Goal: Book appointment/travel/reservation

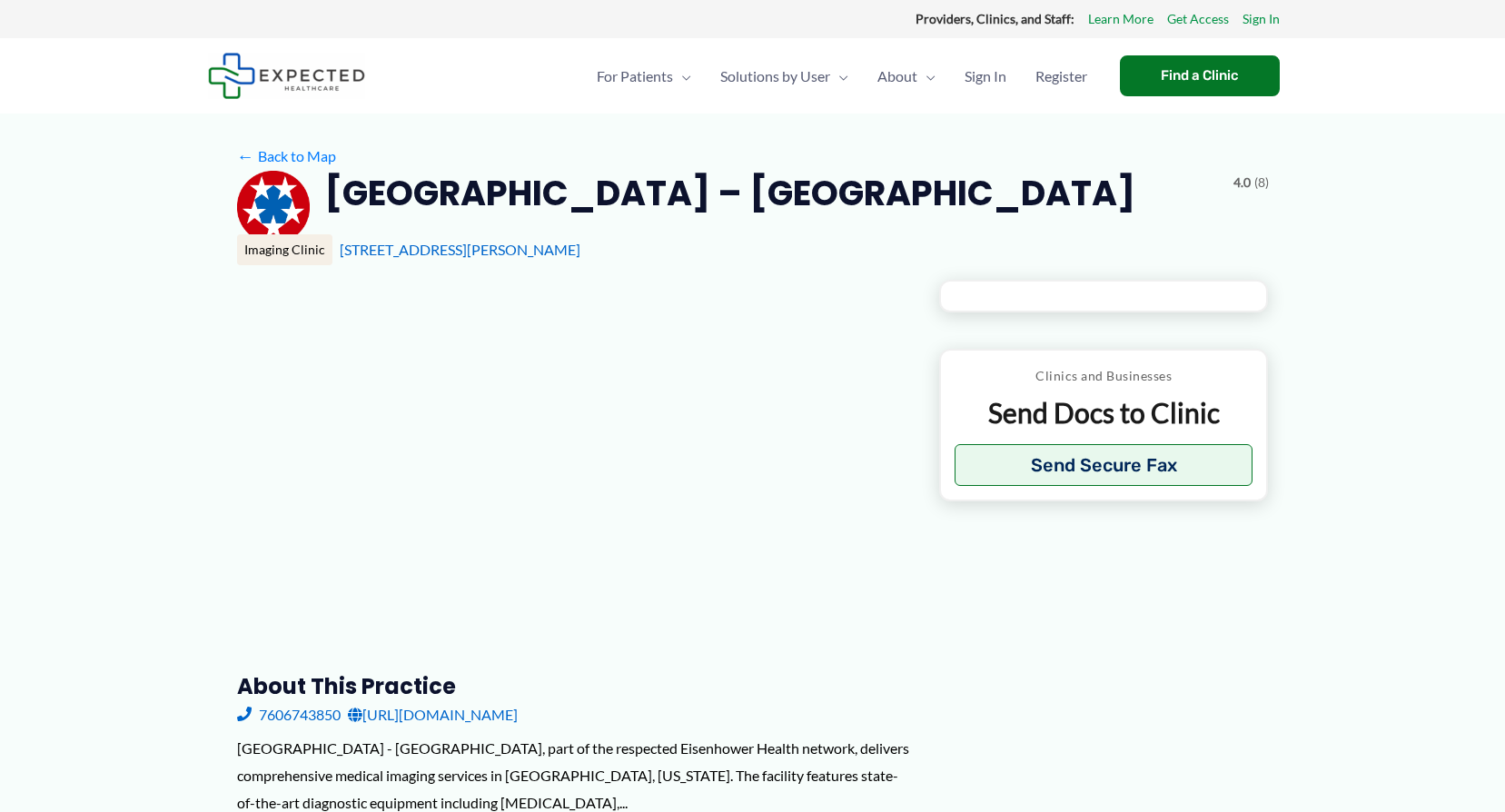
type input "**********"
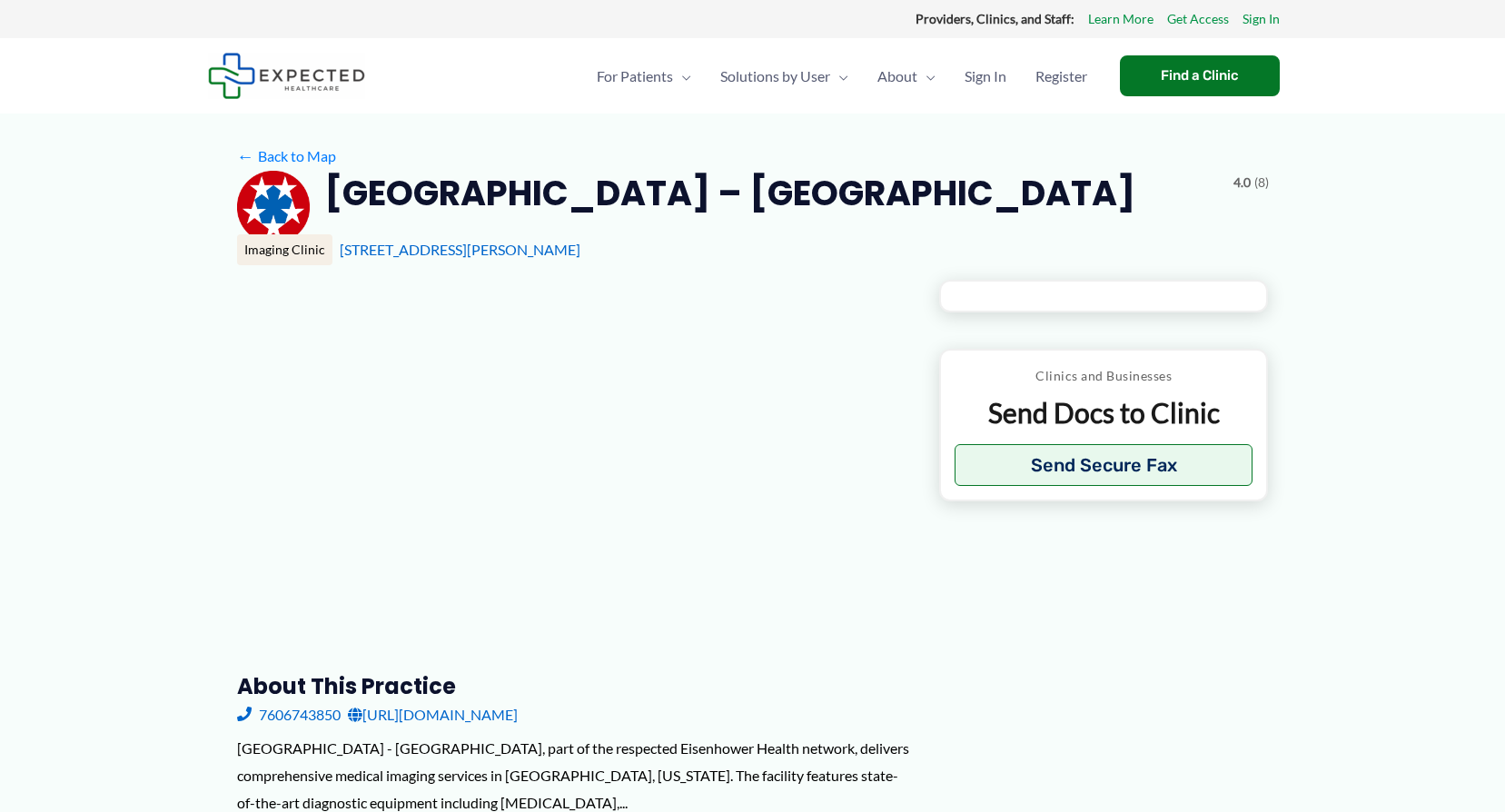
type input "**********"
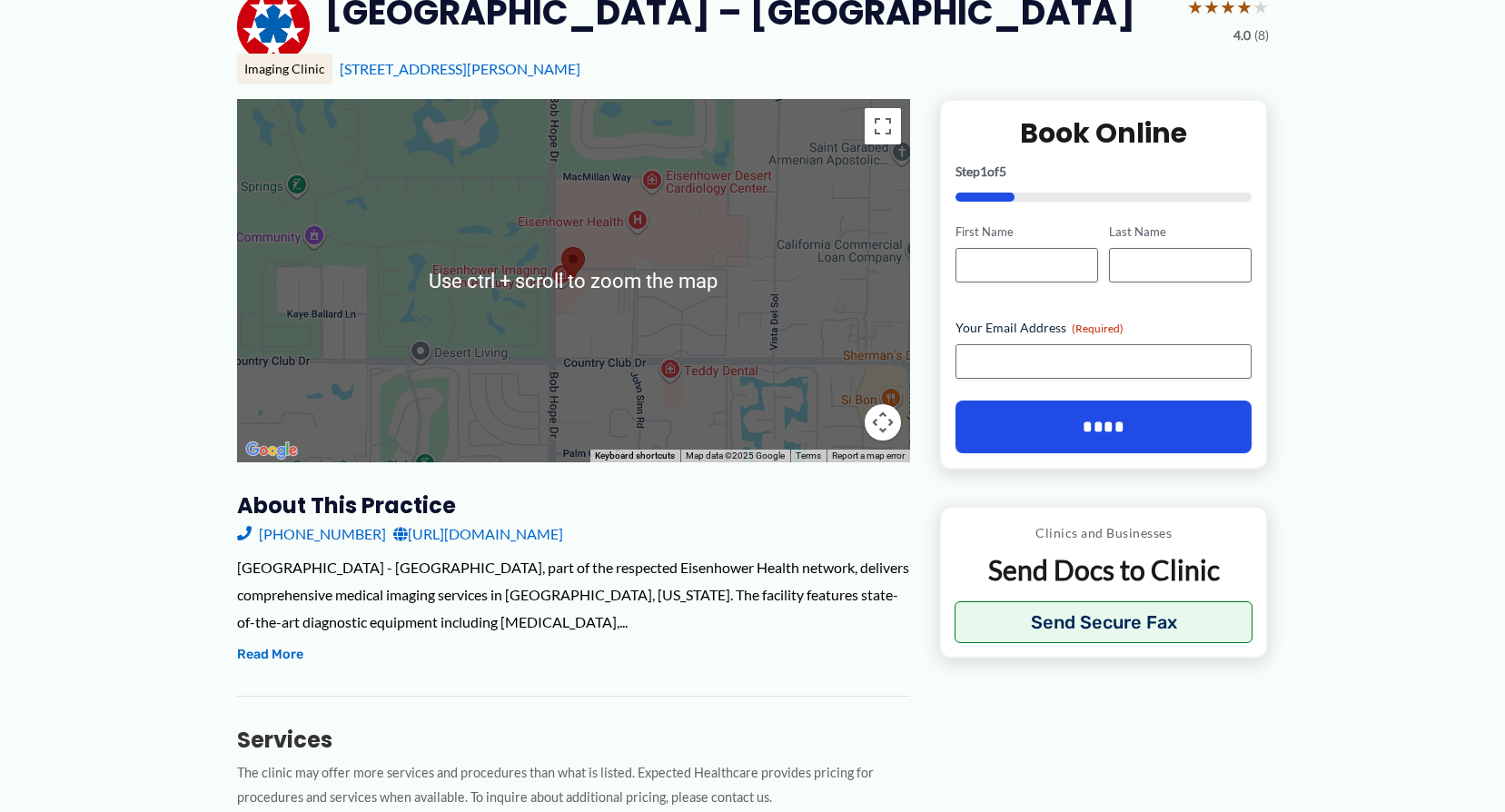
scroll to position [182, 0]
click at [624, 374] on div at bounding box center [574, 280] width 673 height 363
click at [641, 319] on div at bounding box center [574, 280] width 673 height 363
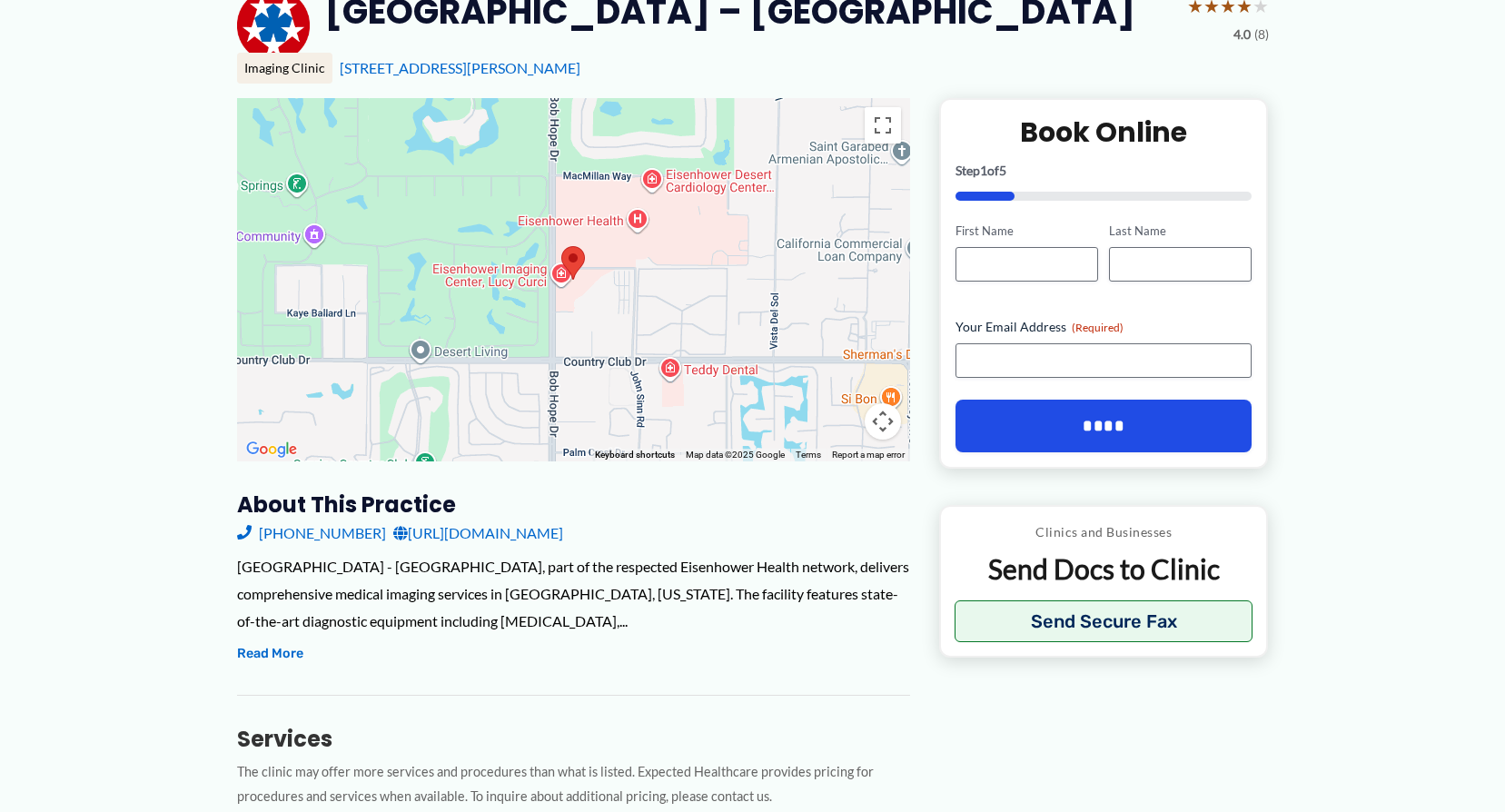
click at [547, 331] on div at bounding box center [574, 280] width 673 height 363
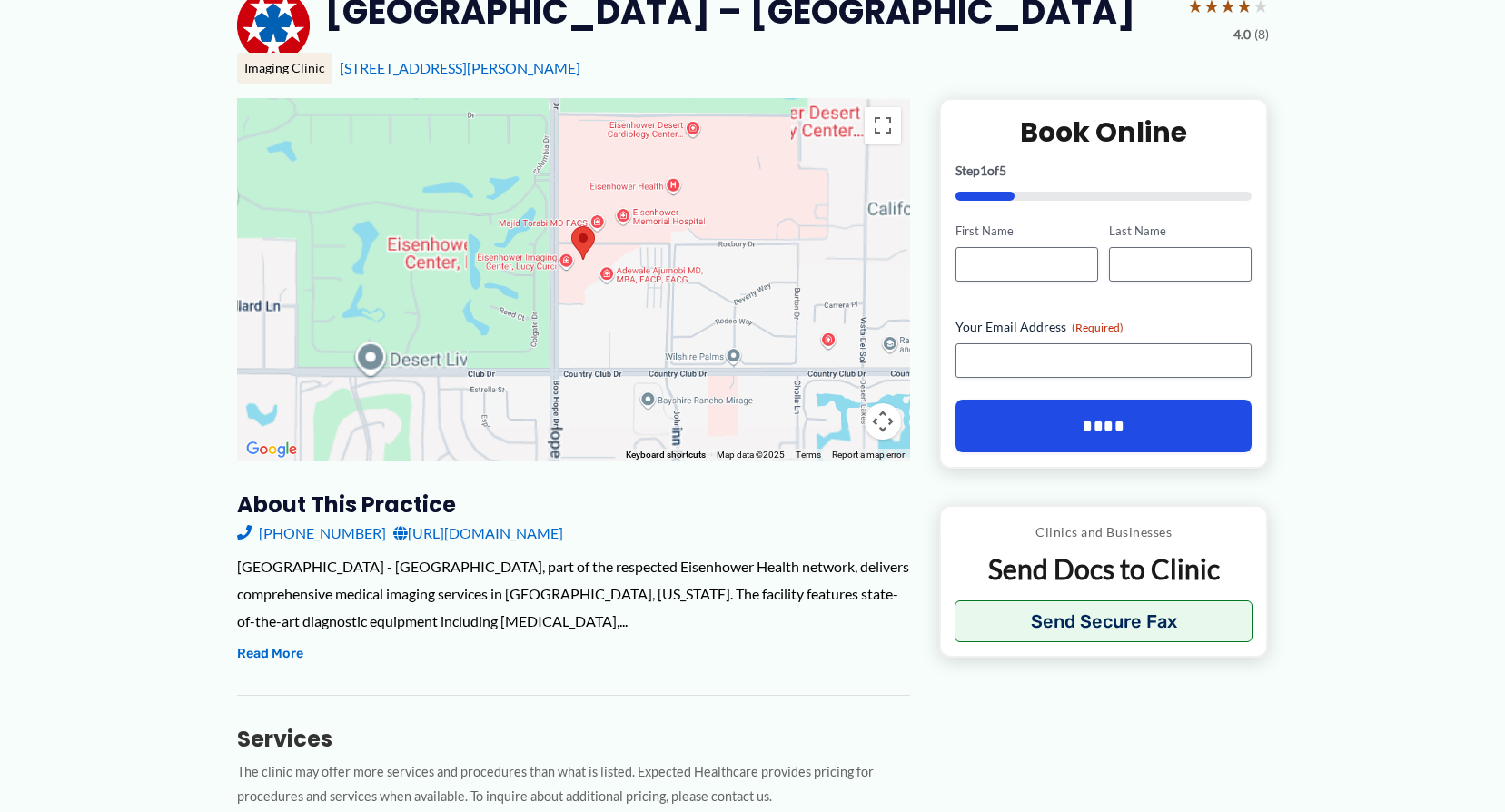
click at [548, 331] on div at bounding box center [574, 280] width 673 height 363
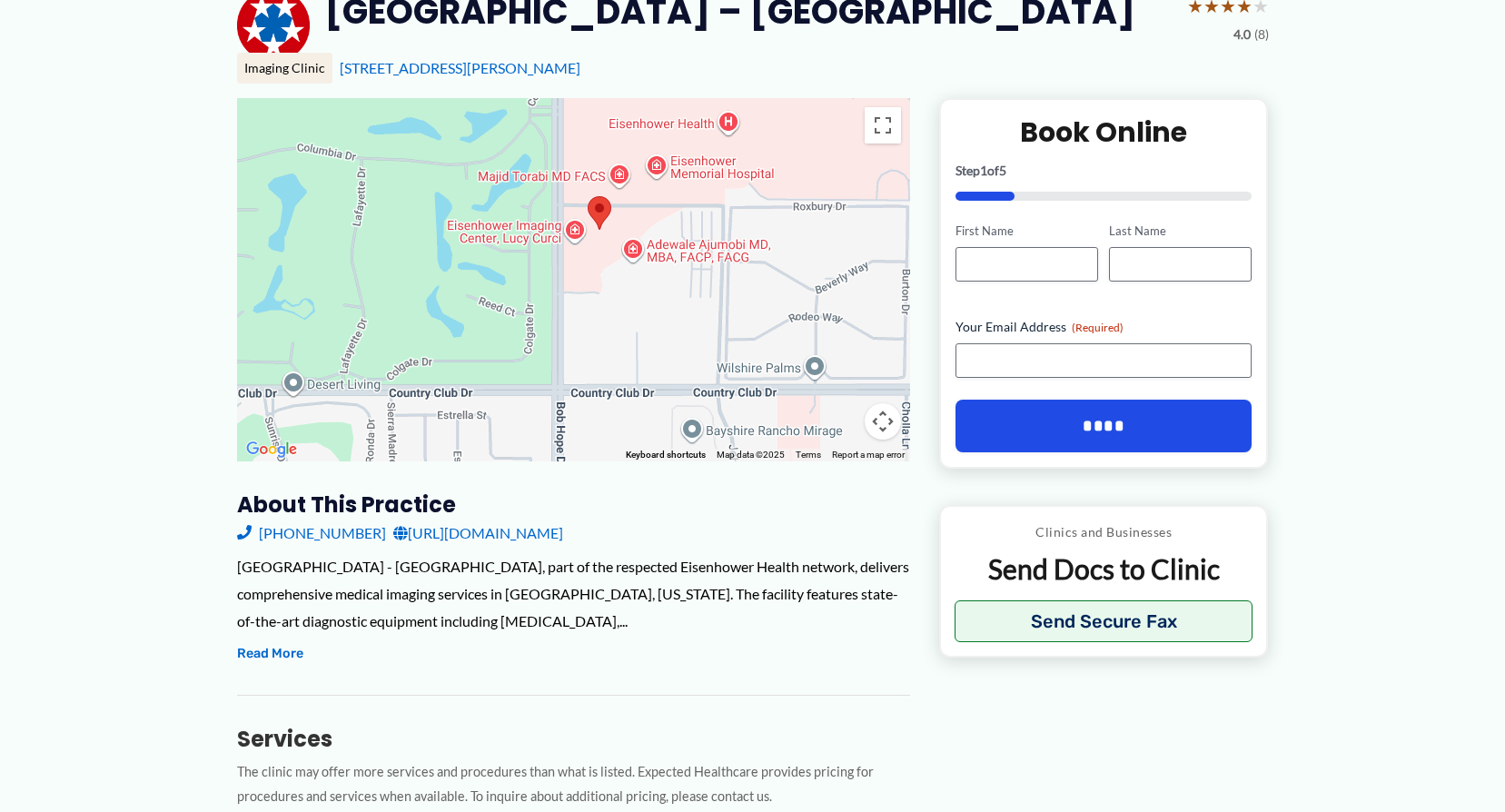
click at [548, 330] on div at bounding box center [574, 280] width 673 height 363
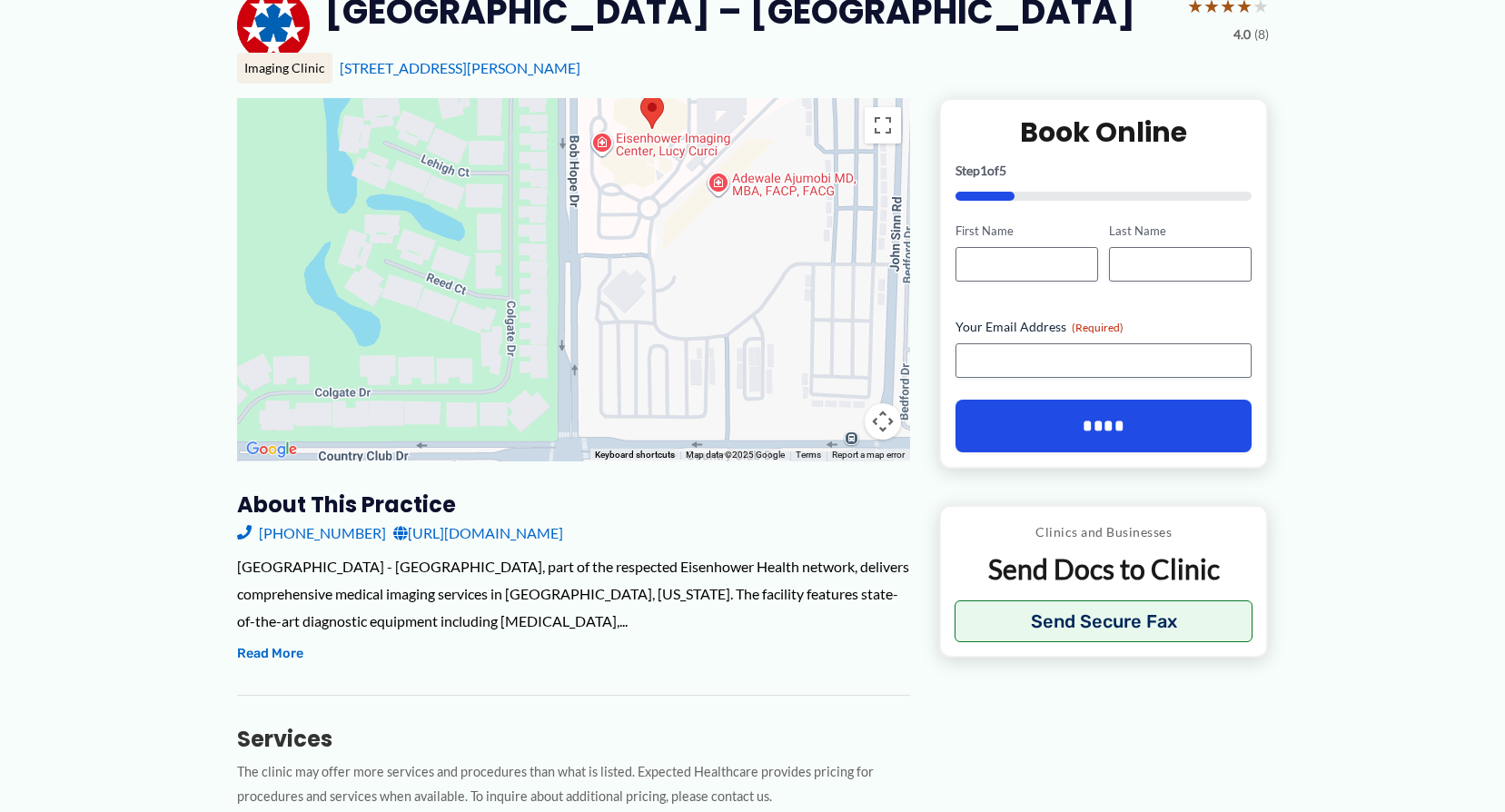
click at [561, 328] on div at bounding box center [574, 280] width 673 height 363
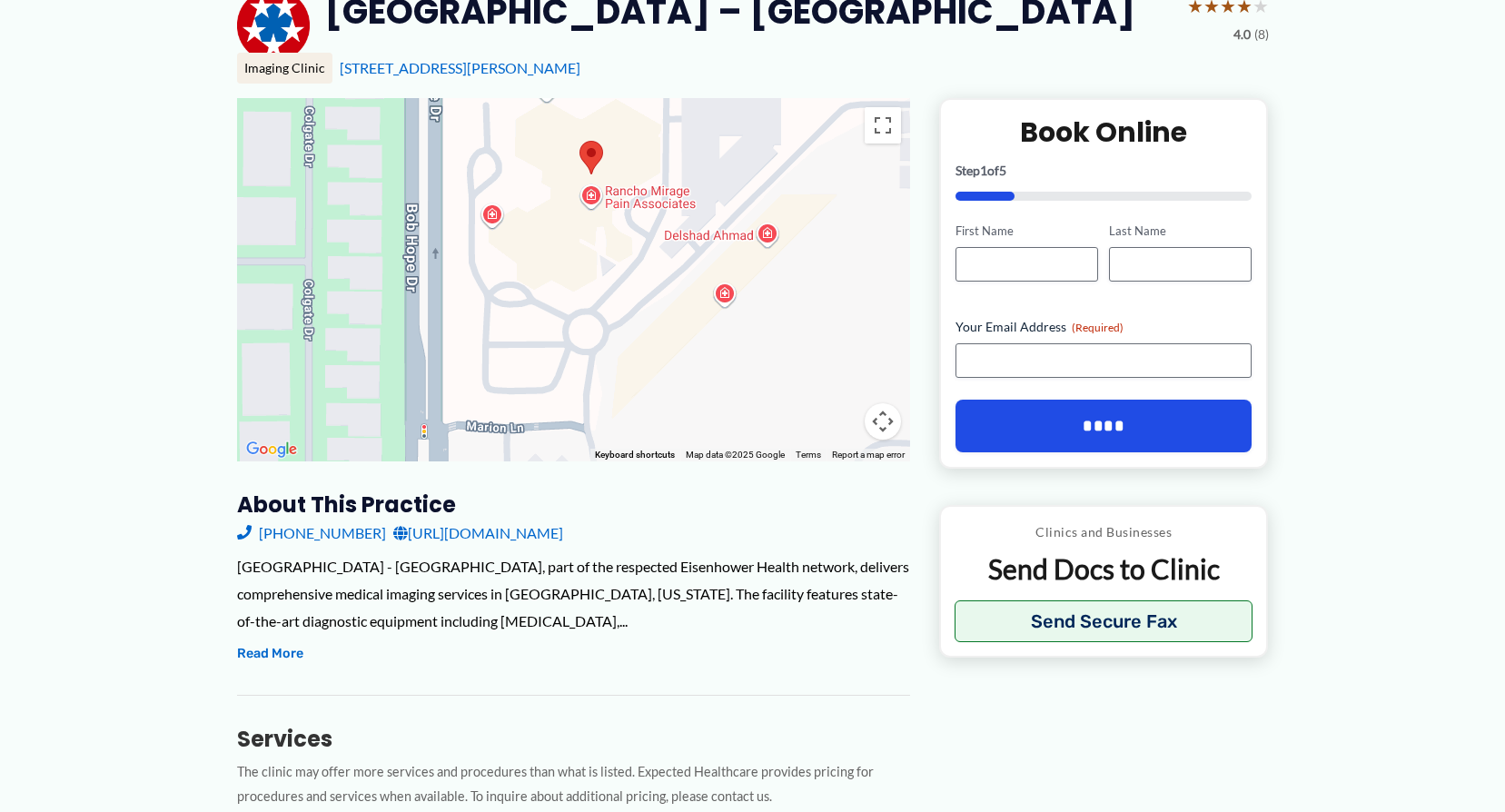
drag, startPoint x: 638, startPoint y: 275, endPoint x: 488, endPoint y: 519, distance: 286.4
click at [489, 521] on div "← Move left → Move right ↑ Move up ↓ Move down + Zoom in - Zoom out Home Jump l…" at bounding box center [574, 733] width 673 height 1270
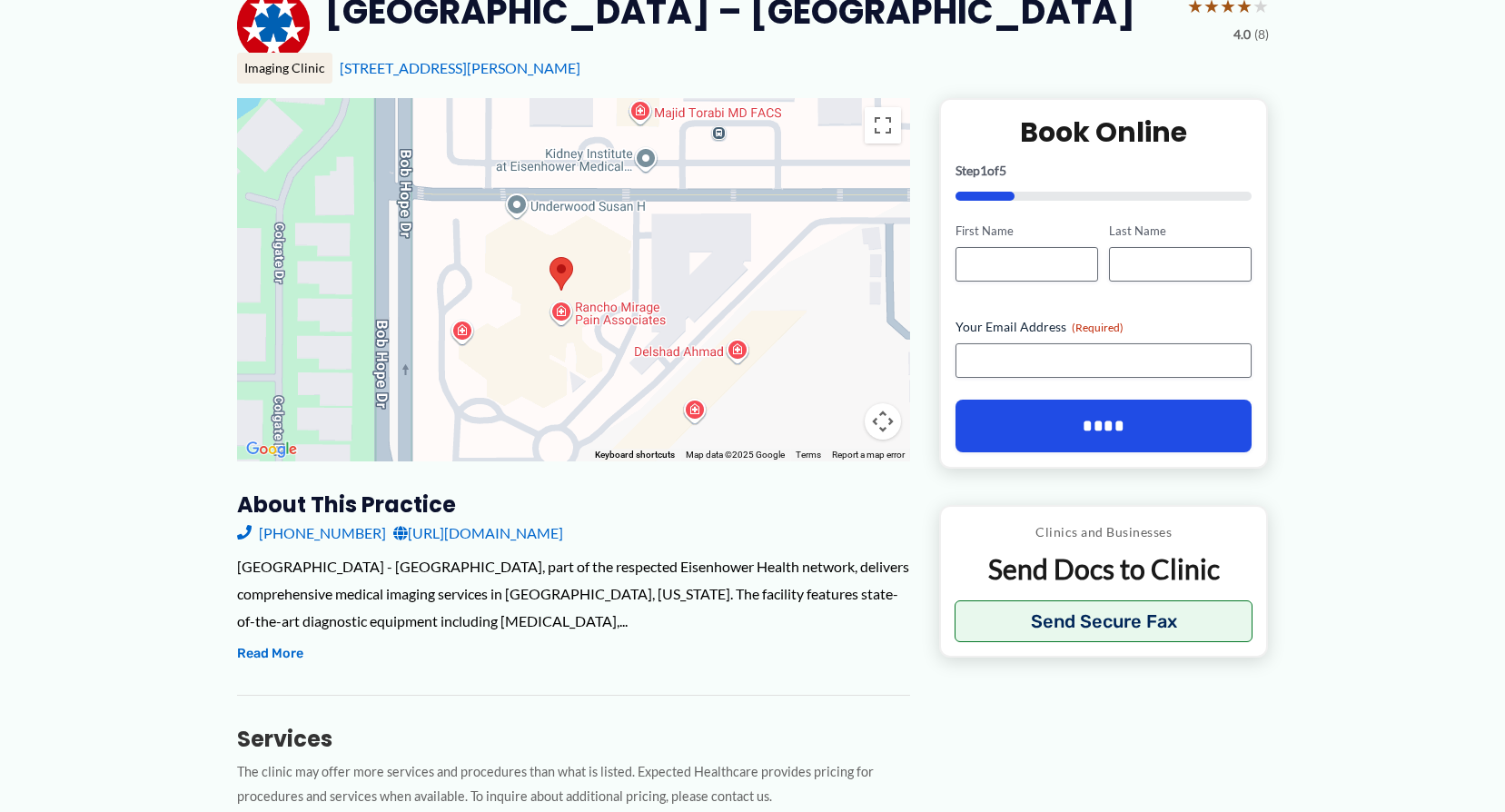
drag, startPoint x: 557, startPoint y: 343, endPoint x: 526, endPoint y: 459, distance: 120.1
click at [526, 459] on div at bounding box center [574, 280] width 673 height 363
click at [537, 404] on div at bounding box center [574, 280] width 673 height 363
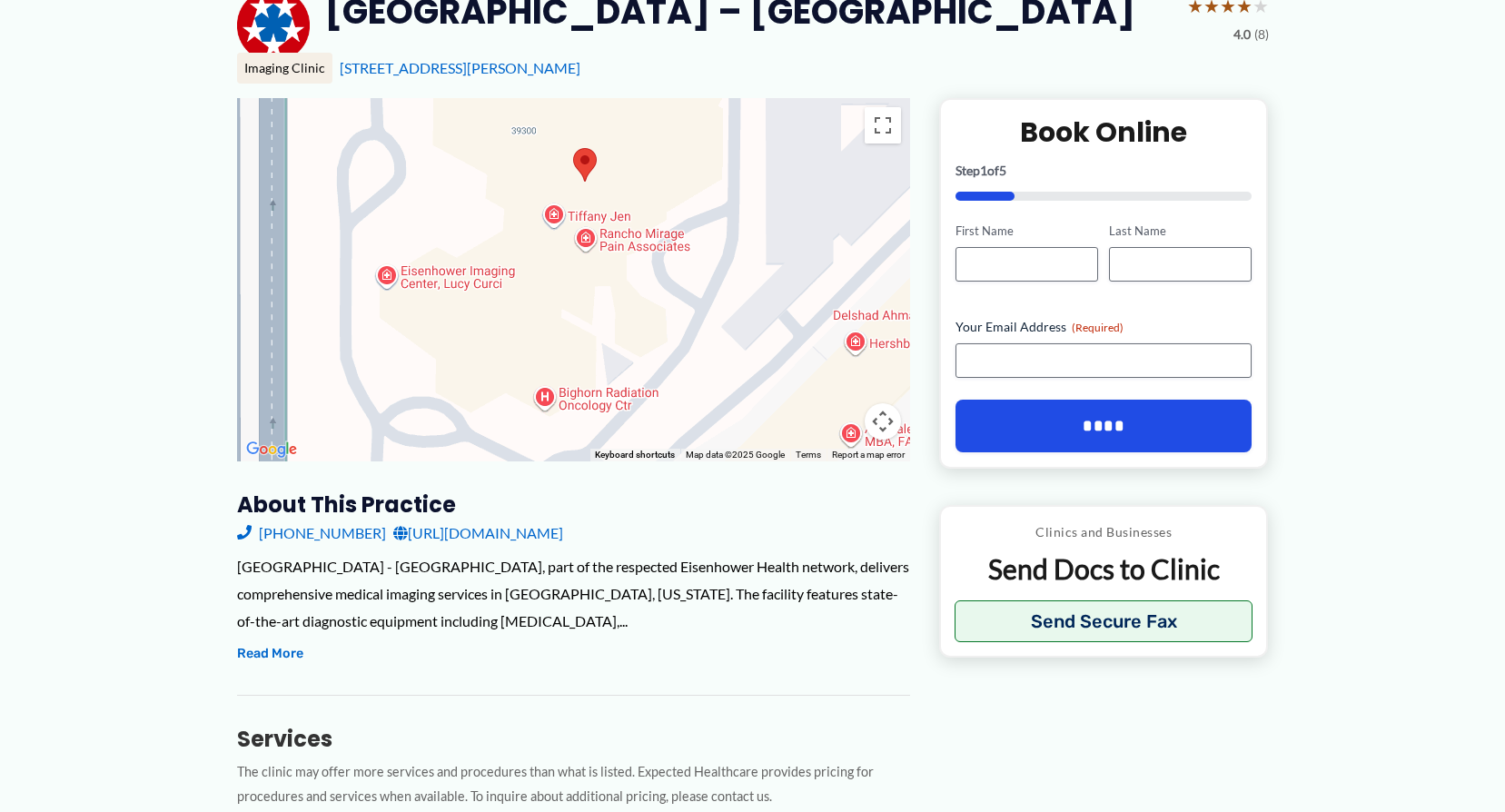
click at [542, 367] on div at bounding box center [574, 280] width 673 height 363
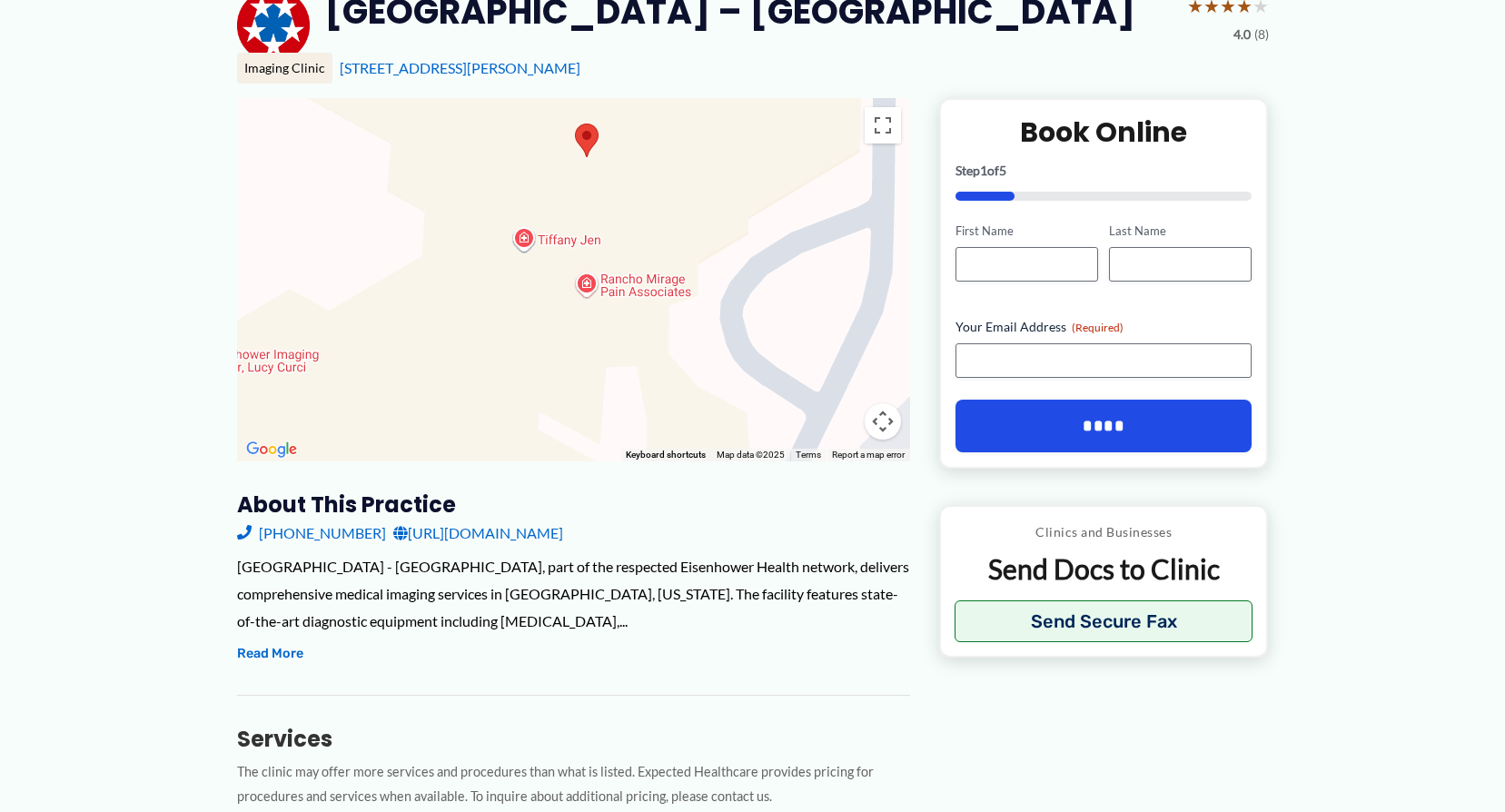
drag, startPoint x: 548, startPoint y: 337, endPoint x: 506, endPoint y: 507, distance: 175.1
click at [505, 507] on div "← Move left → Move right ↑ Move up ↓ Move down + Zoom in - Zoom out Home Jump l…" at bounding box center [574, 733] width 673 height 1270
